Goal: Transaction & Acquisition: Book appointment/travel/reservation

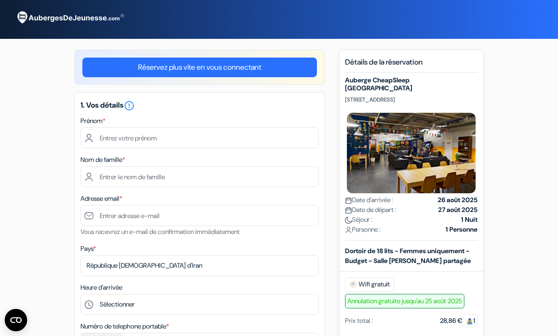
click at [172, 156] on div "Nom de famille *" at bounding box center [200, 170] width 238 height 33
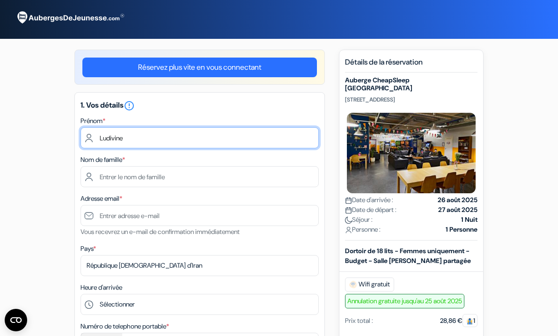
type input "Ludivine"
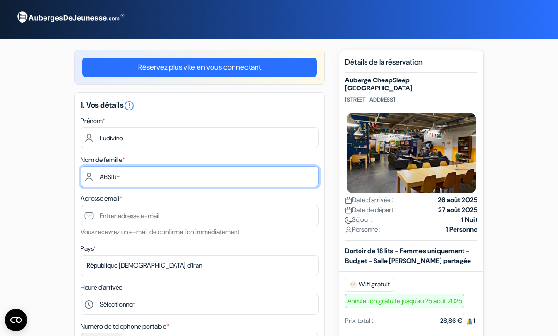
type input "ABSIRE"
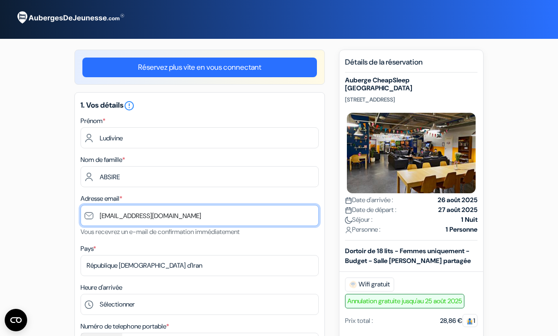
type input "[EMAIL_ADDRESS][DOMAIN_NAME]"
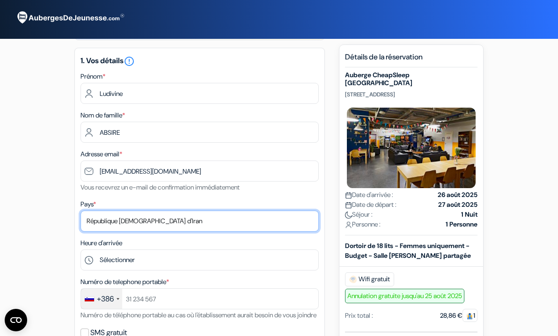
scroll to position [46, 0]
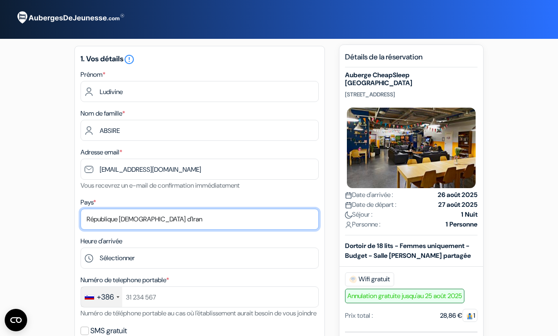
select select "67"
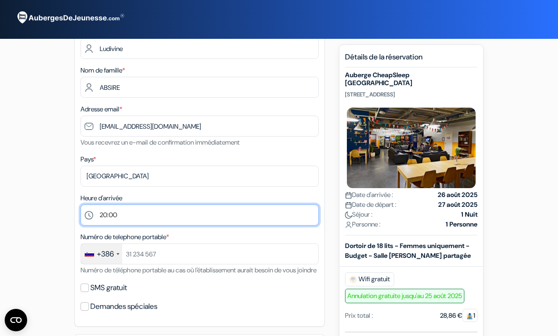
scroll to position [91, 0]
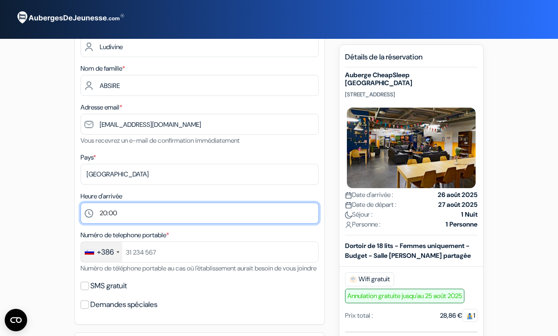
select select "21"
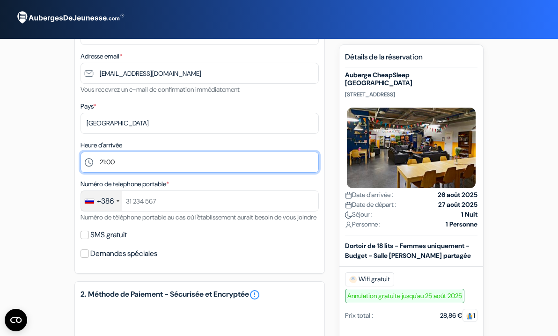
scroll to position [146, 0]
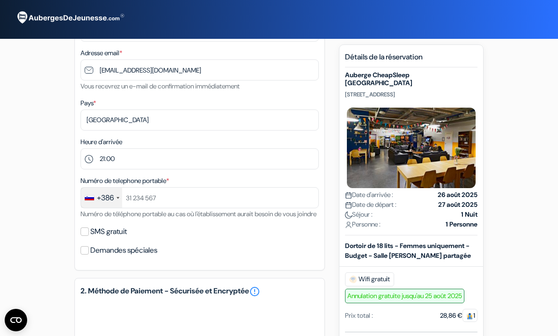
click at [107, 198] on div "+386" at bounding box center [105, 197] width 17 height 11
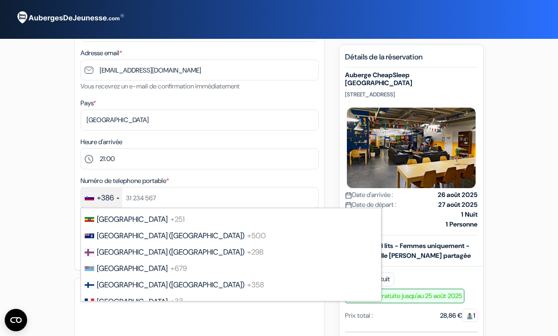
scroll to position [1253, 0]
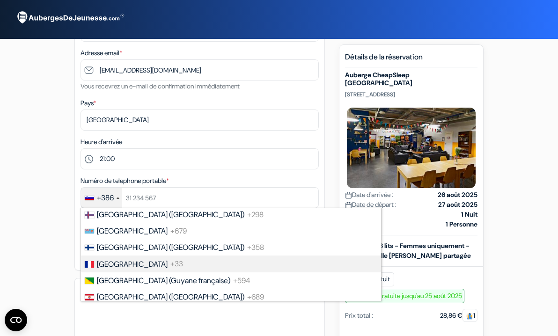
click at [113, 261] on span "[GEOGRAPHIC_DATA]" at bounding box center [132, 264] width 71 height 10
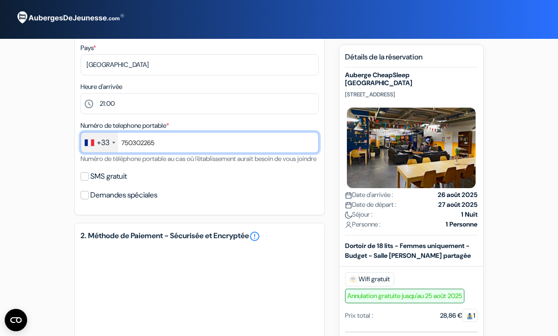
scroll to position [217, 0]
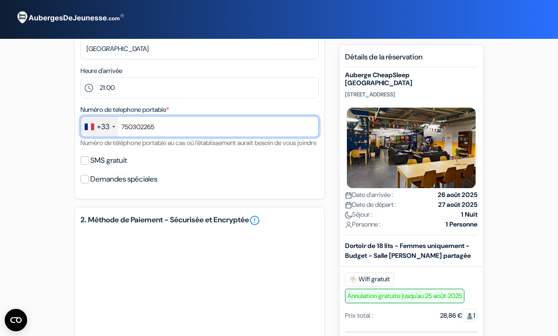
type input "750302265"
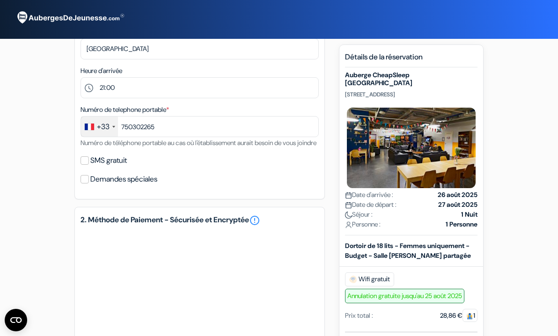
click at [156, 148] on div "Numéro de telephone portable * +33 [GEOGRAPHIC_DATA] +33 [GEOGRAPHIC_DATA] +44 …" at bounding box center [200, 126] width 238 height 44
drag, startPoint x: 147, startPoint y: 203, endPoint x: 81, endPoint y: 171, distance: 72.9
click at [81, 165] on input "SMS gratuit" at bounding box center [85, 160] width 8 height 8
checkbox input "true"
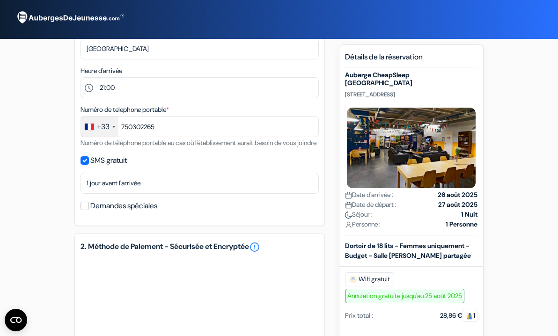
click at [130, 212] on label "Demandes spéciales" at bounding box center [123, 205] width 67 height 13
click at [89, 210] on input "Demandes spéciales" at bounding box center [85, 206] width 8 height 8
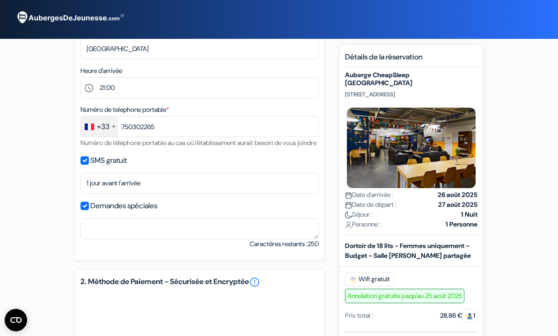
click at [82, 210] on input "Demandes spéciales" at bounding box center [85, 206] width 8 height 8
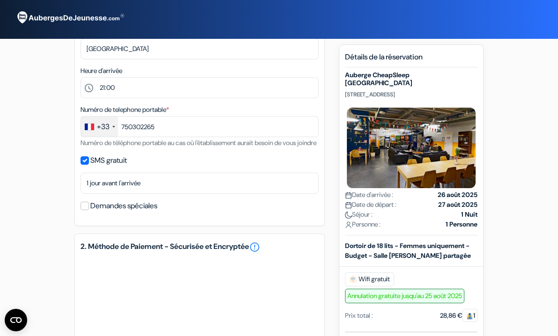
click at [84, 210] on input "Demandes spéciales" at bounding box center [85, 206] width 8 height 8
checkbox input "true"
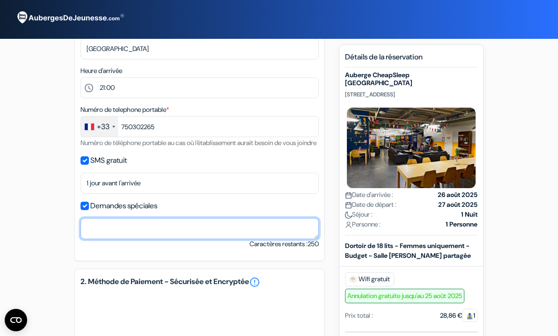
click at [119, 239] on textarea at bounding box center [200, 228] width 238 height 21
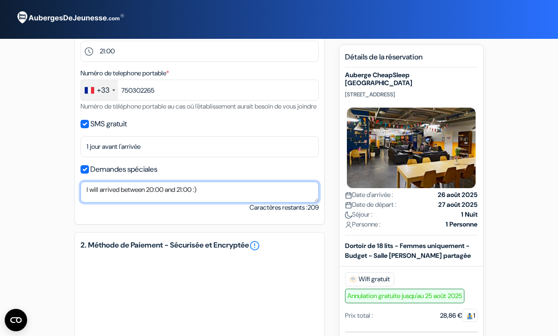
scroll to position [255, 0]
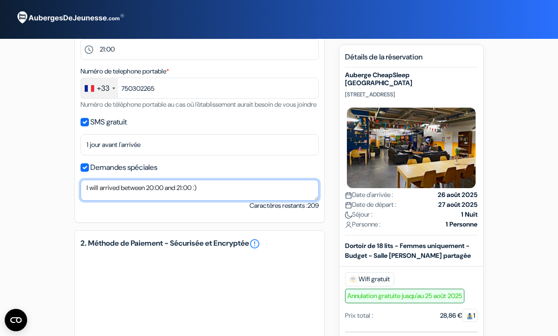
drag, startPoint x: 244, startPoint y: 206, endPoint x: 95, endPoint y: 206, distance: 149.3
click at [92, 201] on textarea "I will arrived between 20:00 and 21:00 :)" at bounding box center [200, 190] width 238 height 21
type textarea "I will arrived between 20:00 and 21:00 :)"
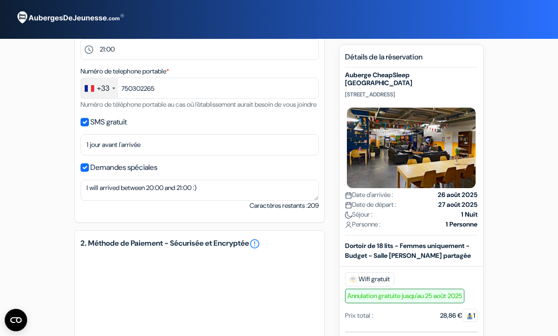
click at [85, 172] on input "Demandes spéciales" at bounding box center [85, 167] width 8 height 8
checkbox input "false"
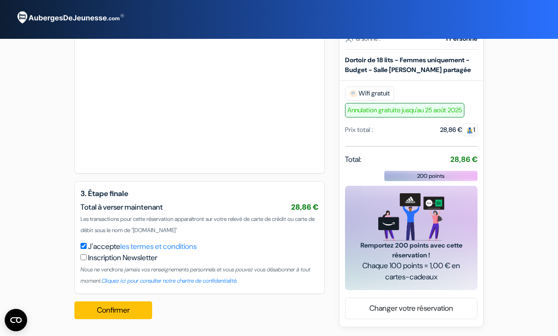
scroll to position [444, 0]
click at [99, 309] on button "Confirmer Loading..." at bounding box center [113, 310] width 78 height 18
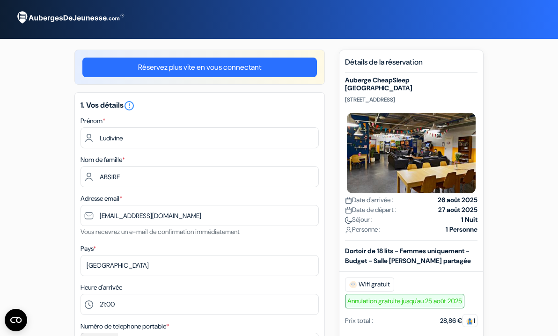
scroll to position [0, 0]
